Goal: Information Seeking & Learning: Learn about a topic

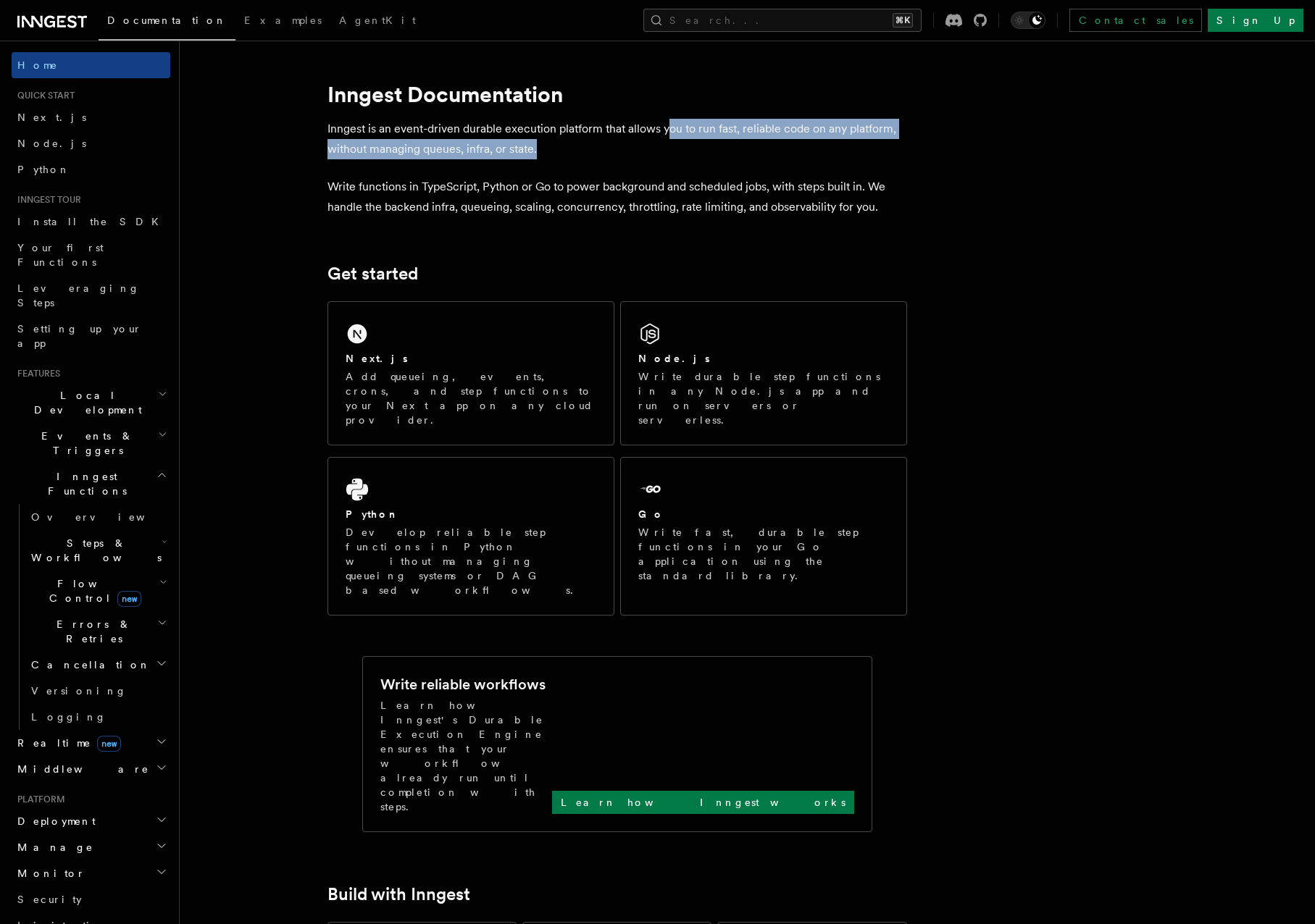
drag, startPoint x: 669, startPoint y: 120, endPoint x: 794, endPoint y: 156, distance: 130.1
click at [794, 156] on p "Inngest is an event-driven durable execution platform that allows you to run fa…" at bounding box center [617, 139] width 580 height 41
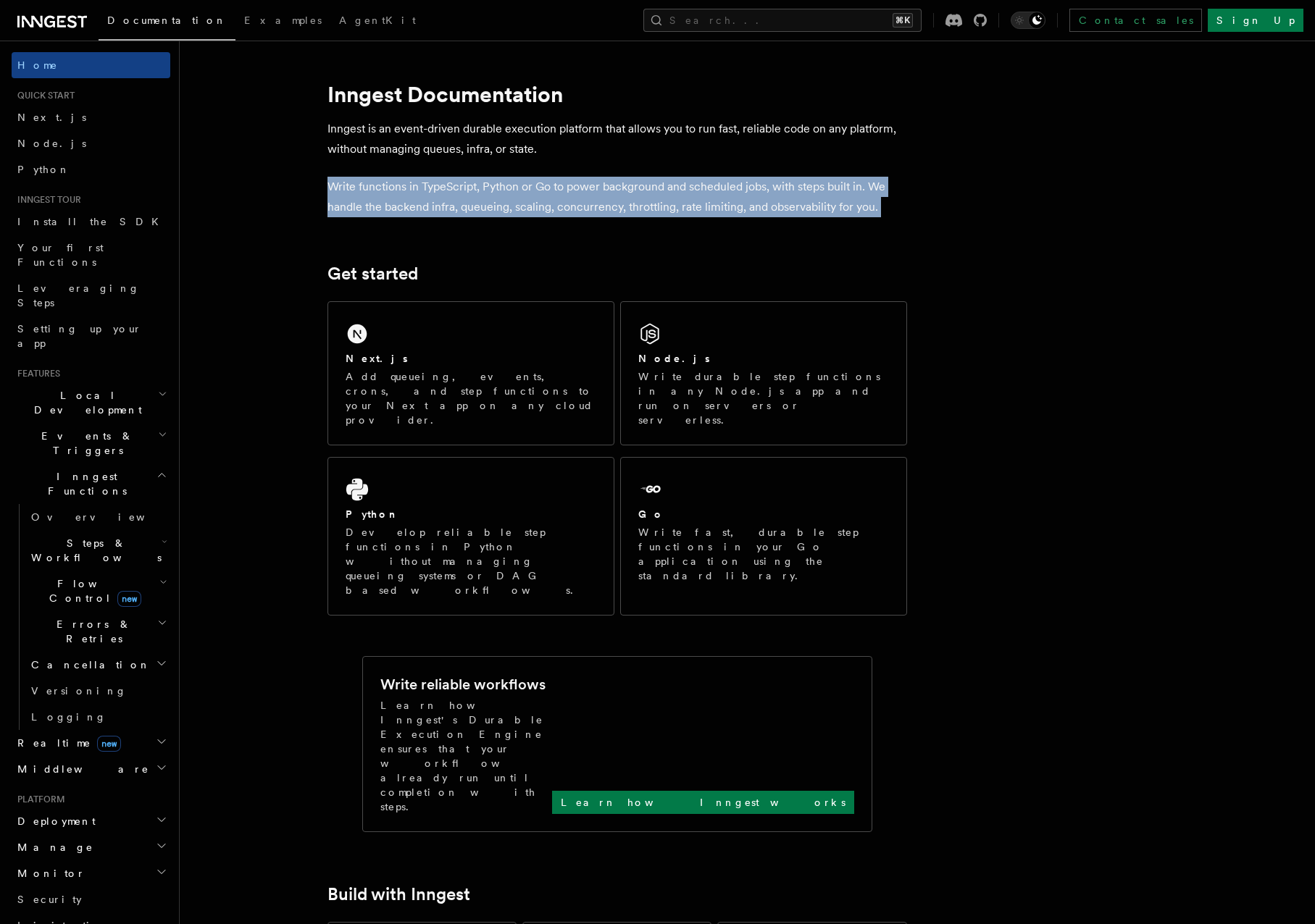
drag, startPoint x: 746, startPoint y: 169, endPoint x: 948, endPoint y: 218, distance: 207.9
